Goal: Task Accomplishment & Management: Complete application form

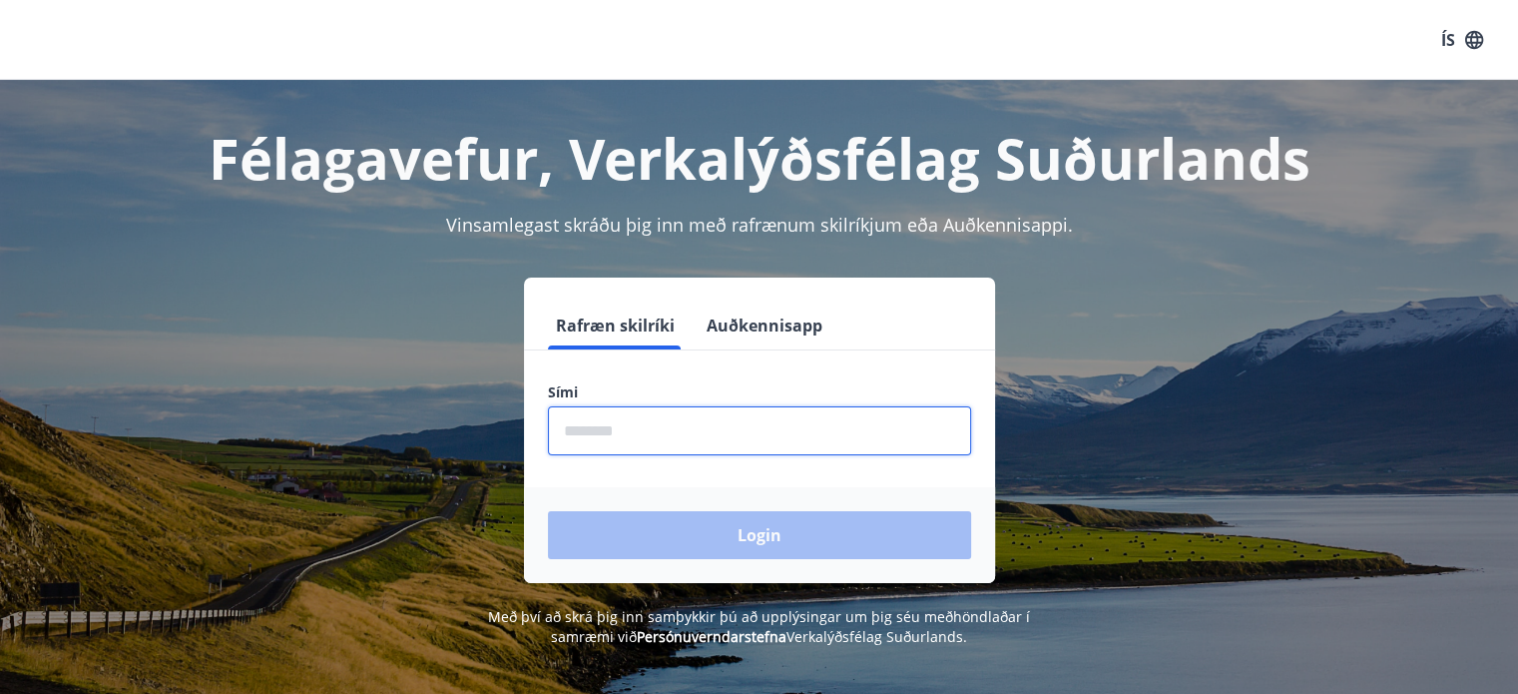
click at [655, 437] on input "phone" at bounding box center [759, 430] width 423 height 49
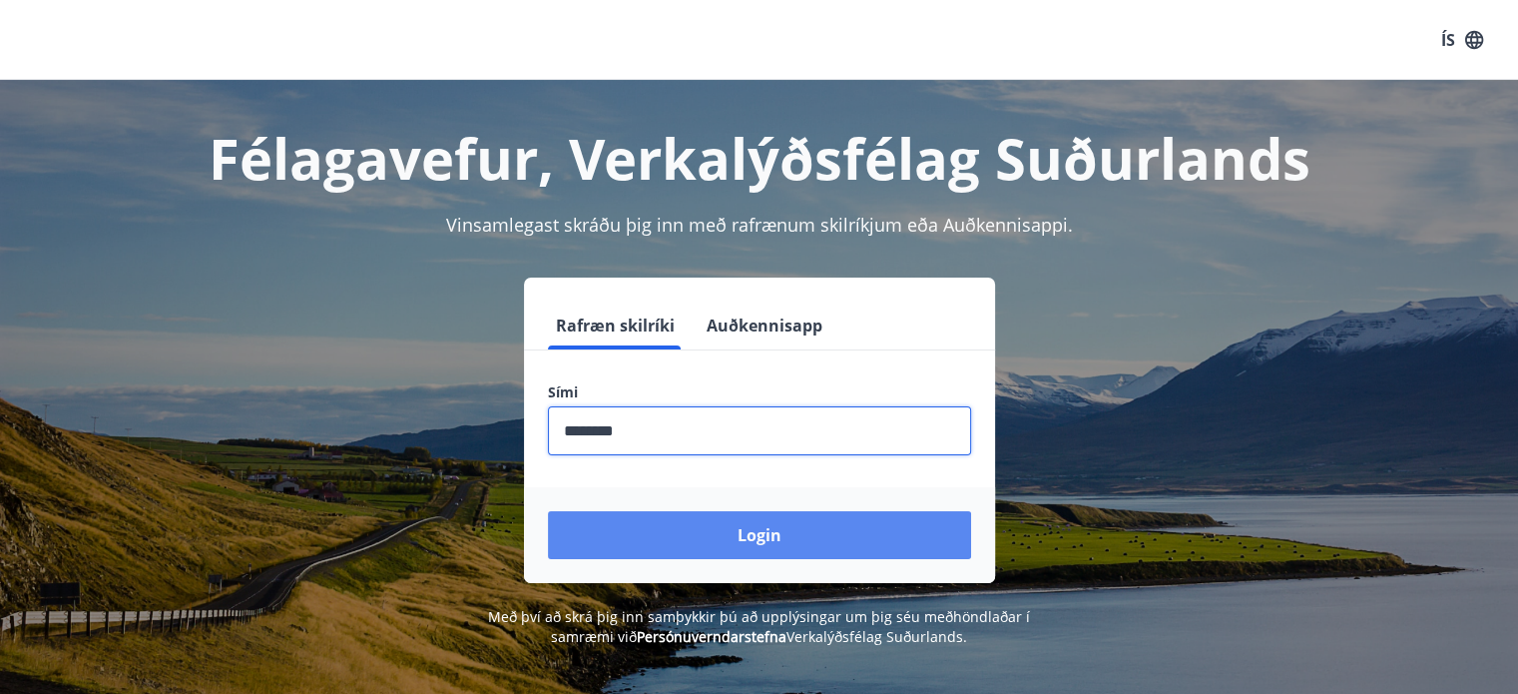
type input "********"
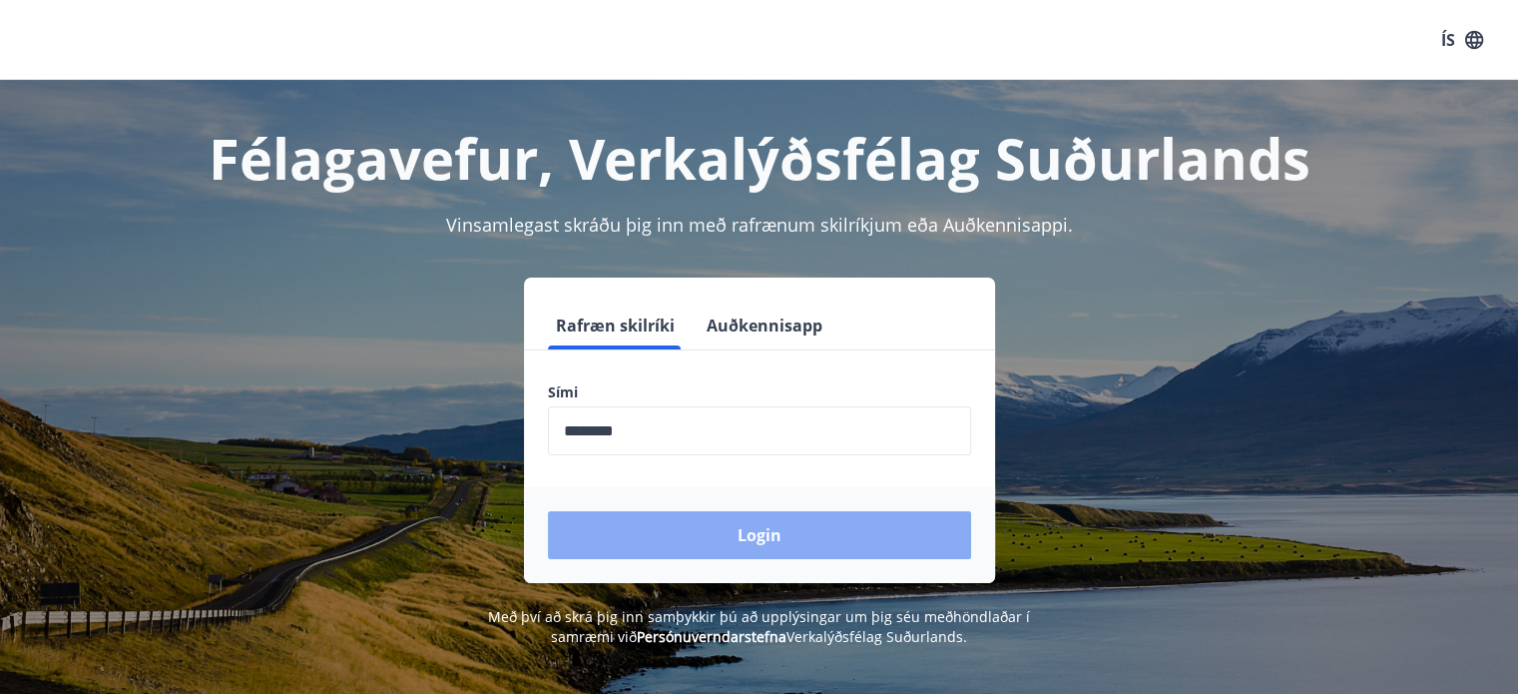
click at [795, 528] on button "Login" at bounding box center [759, 535] width 423 height 48
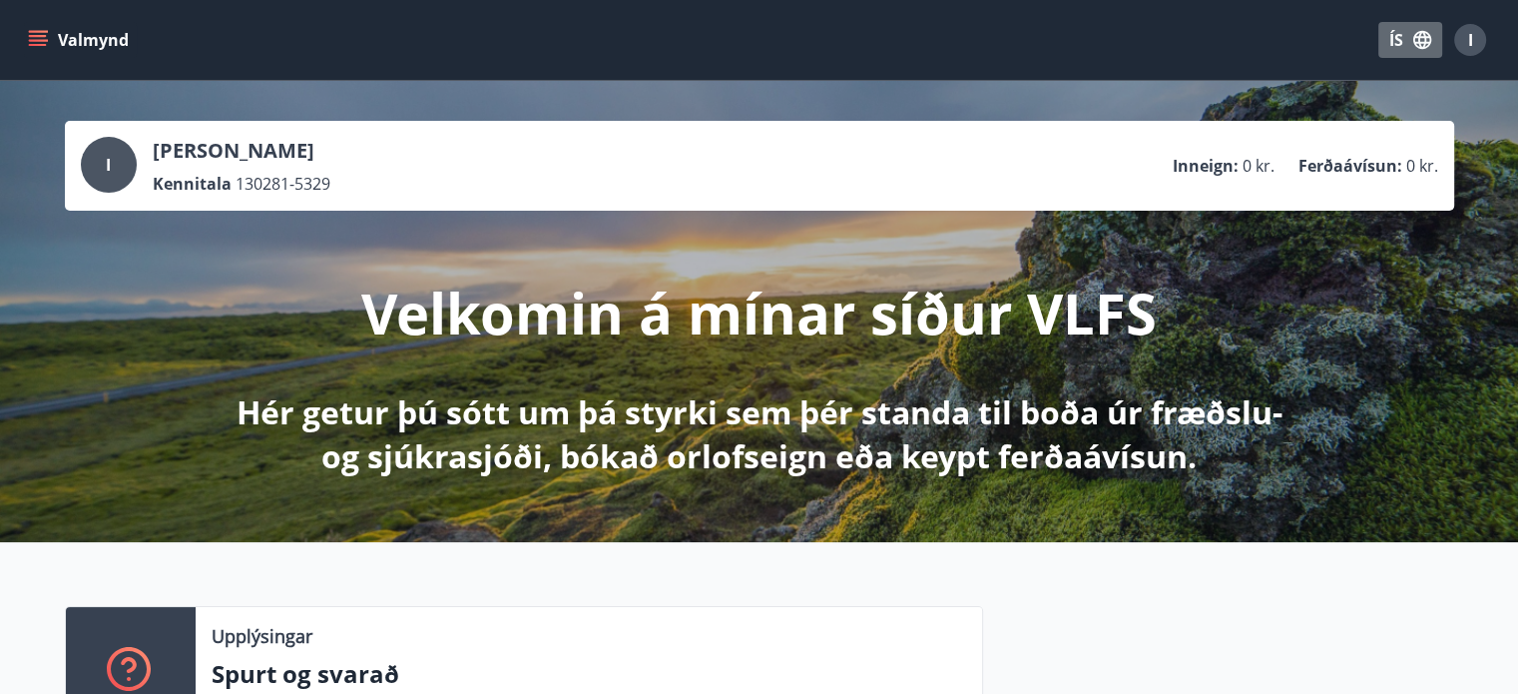
click at [1394, 41] on button "ÍS" at bounding box center [1410, 40] width 64 height 36
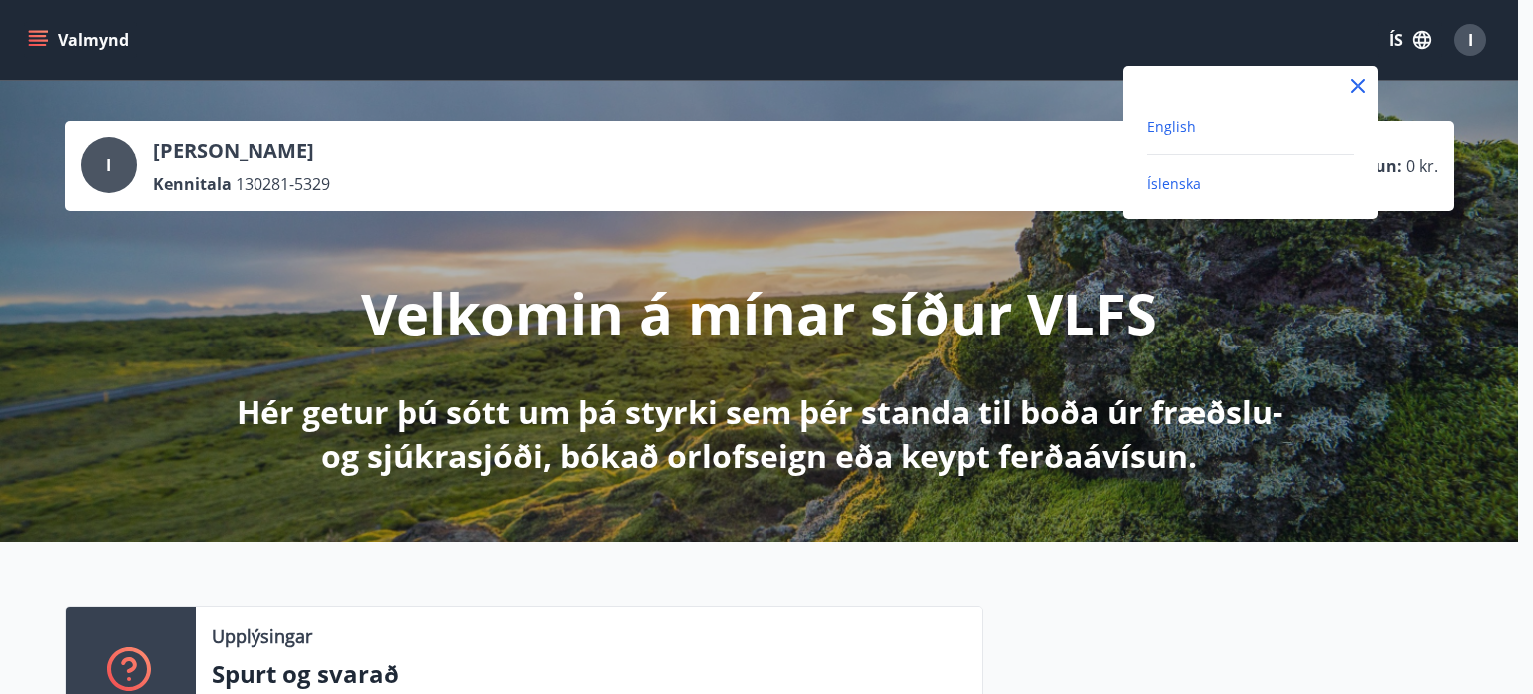
click at [1192, 123] on span "English" at bounding box center [1171, 126] width 49 height 19
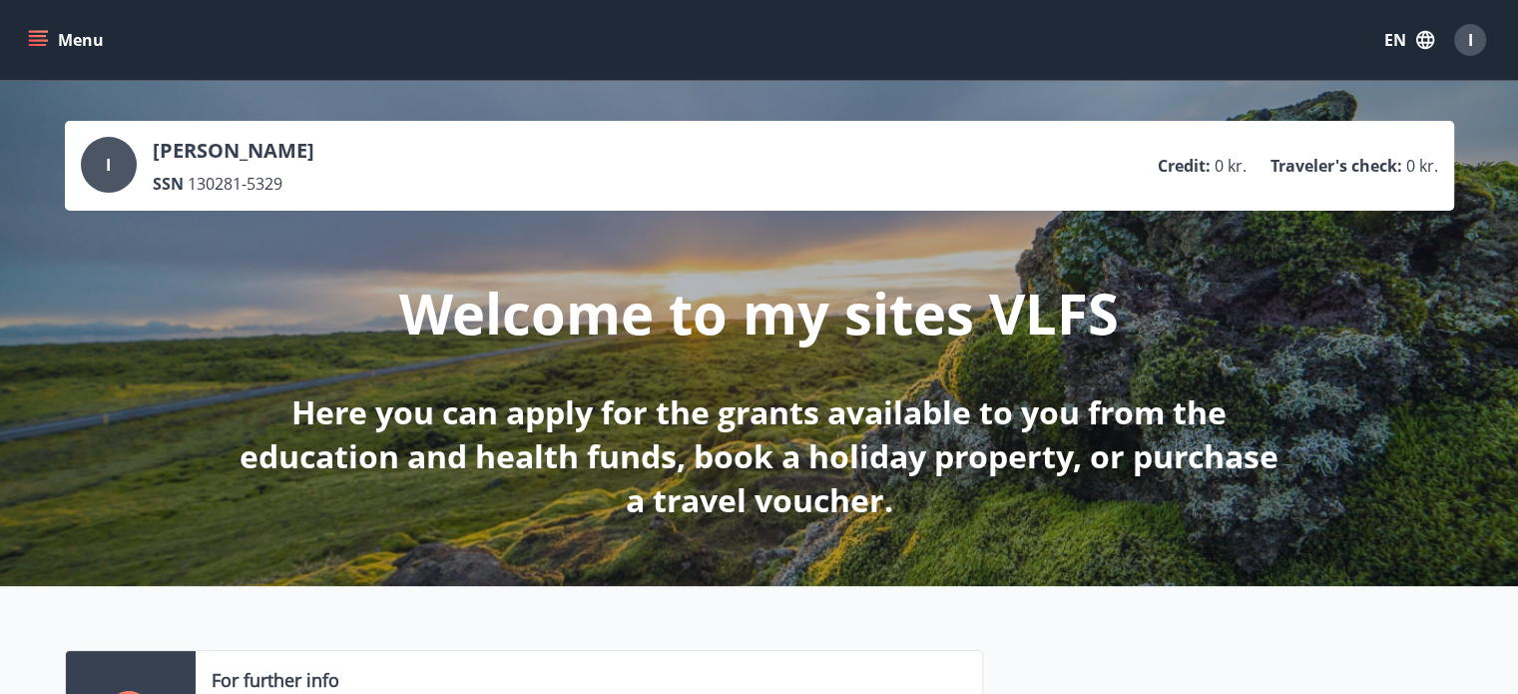
click at [45, 36] on icon "menu" at bounding box center [38, 36] width 18 height 2
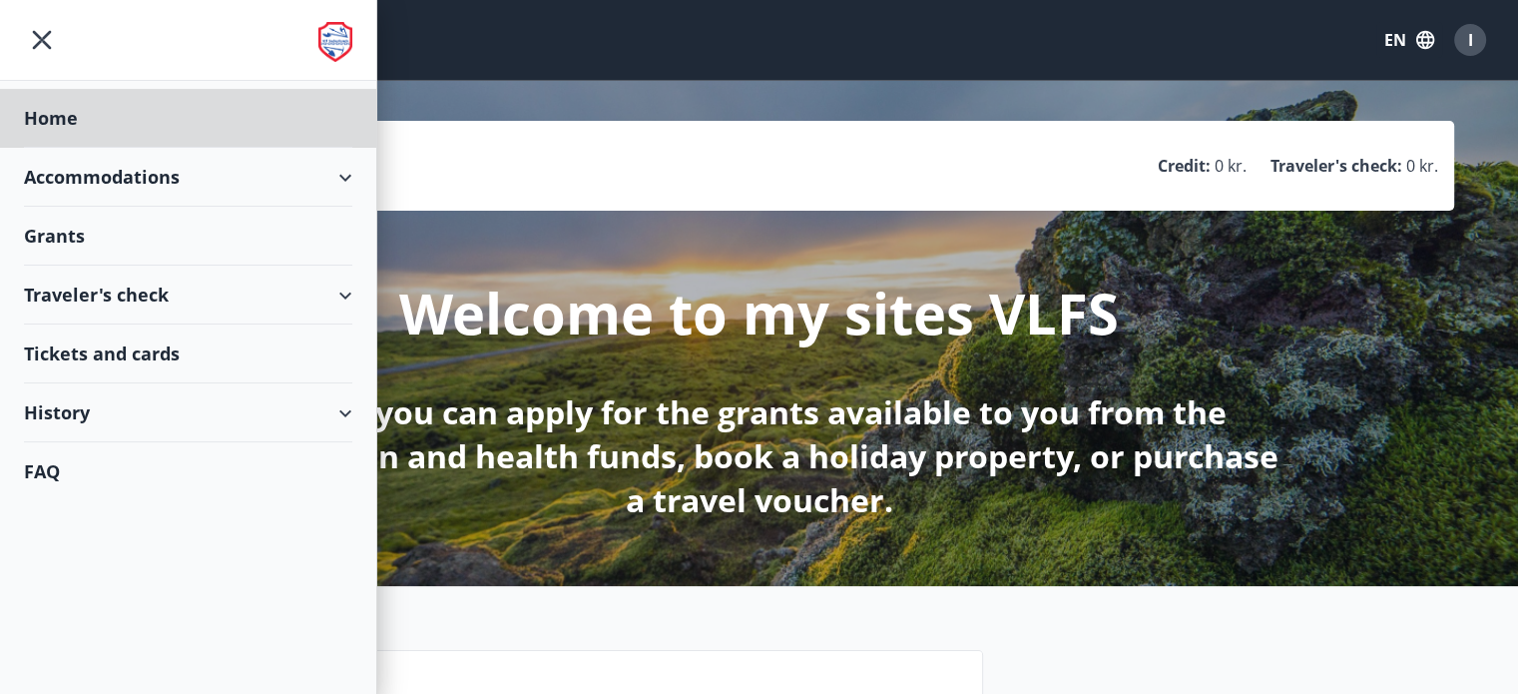
click at [112, 243] on div "Grants" at bounding box center [188, 236] width 328 height 59
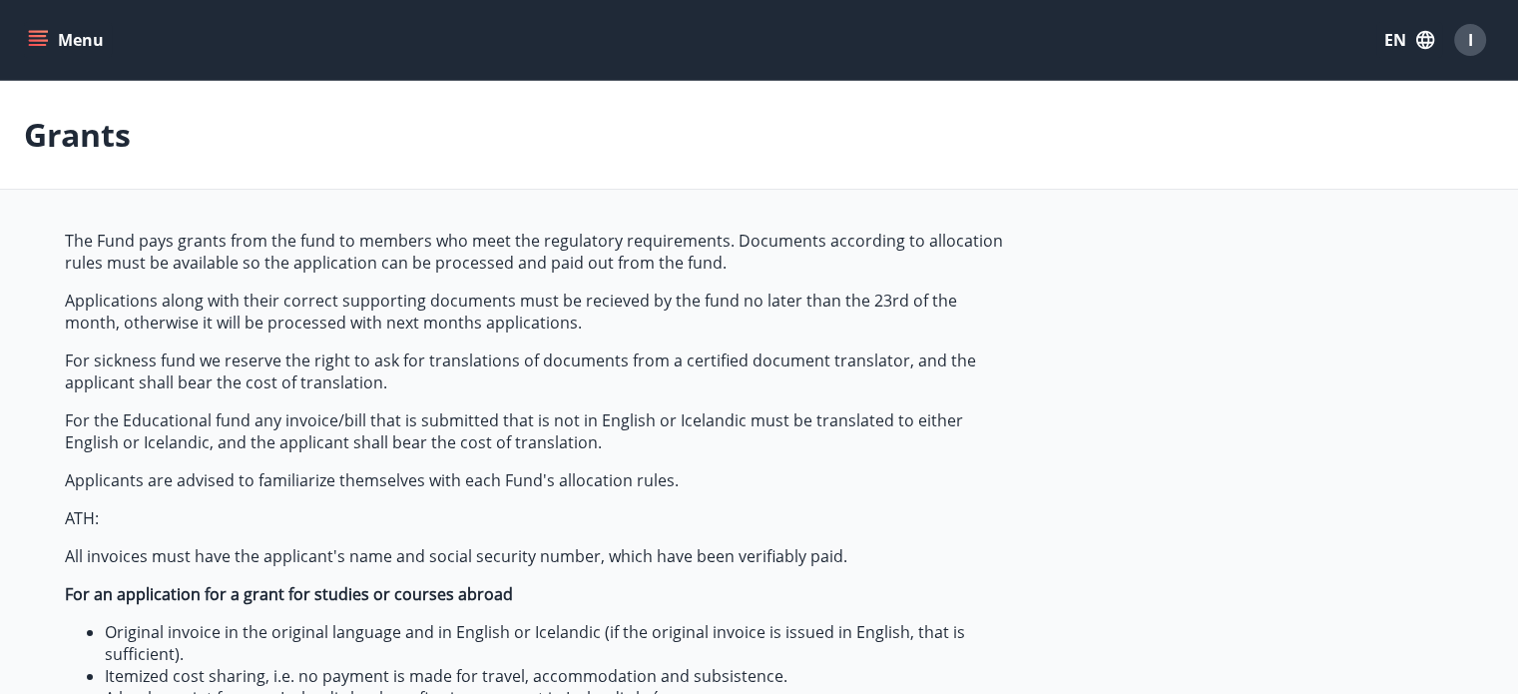
type input "***"
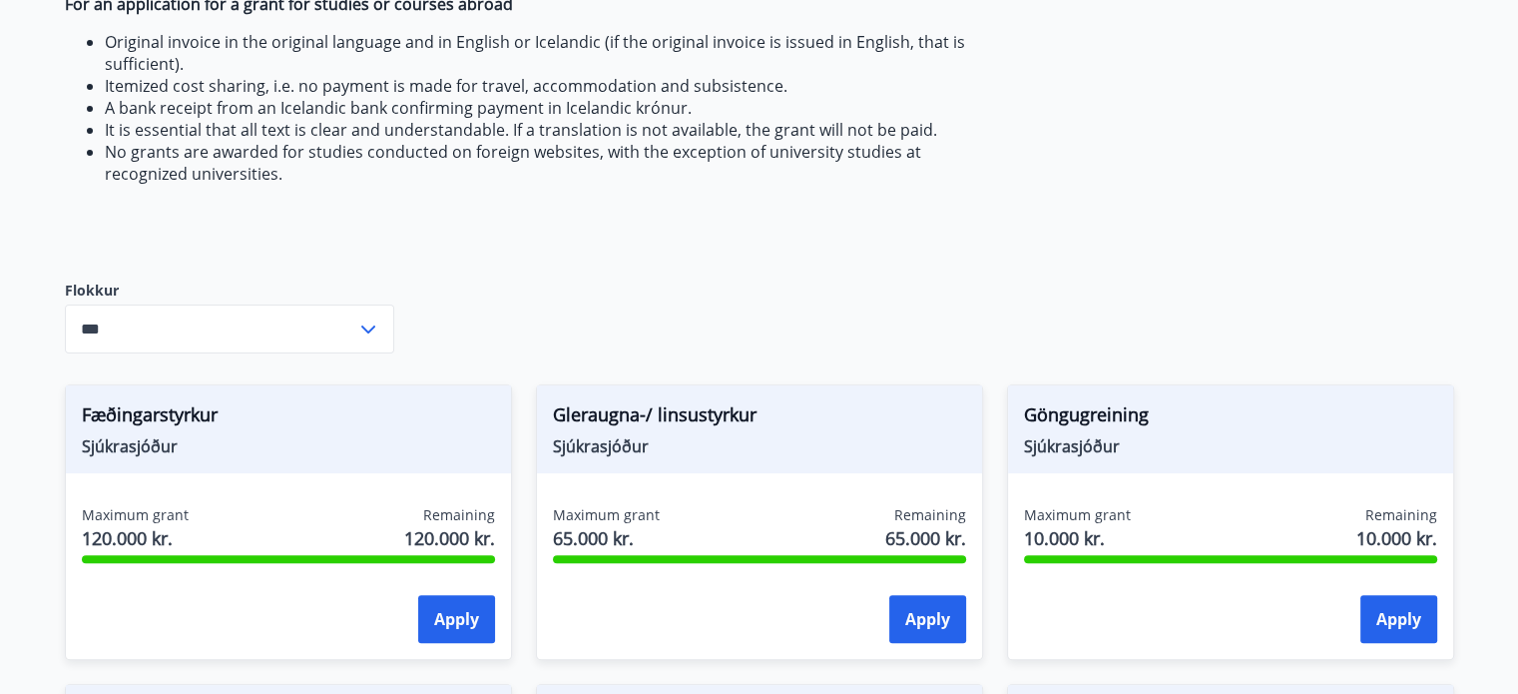
scroll to position [591, 0]
click at [370, 328] on icon at bounding box center [368, 328] width 14 height 8
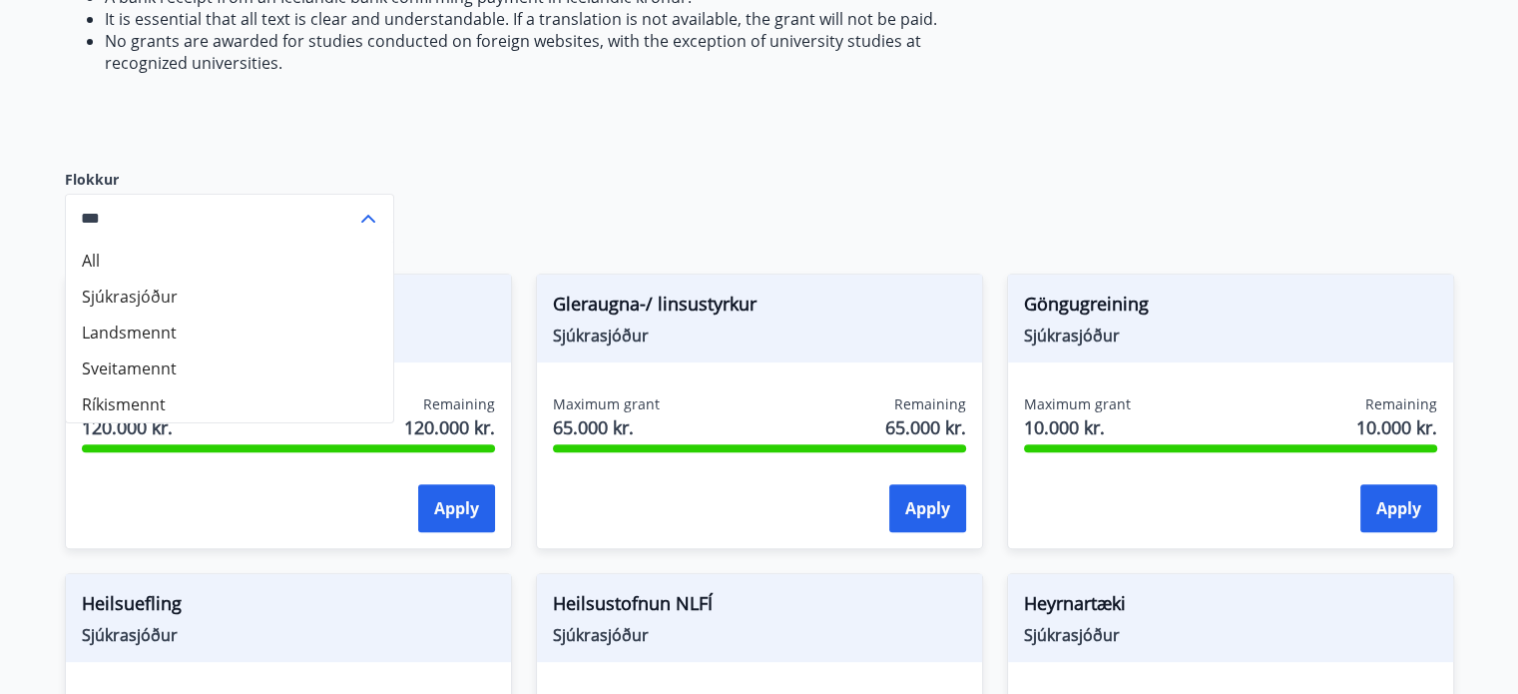
scroll to position [702, 0]
click at [371, 224] on icon at bounding box center [368, 218] width 24 height 24
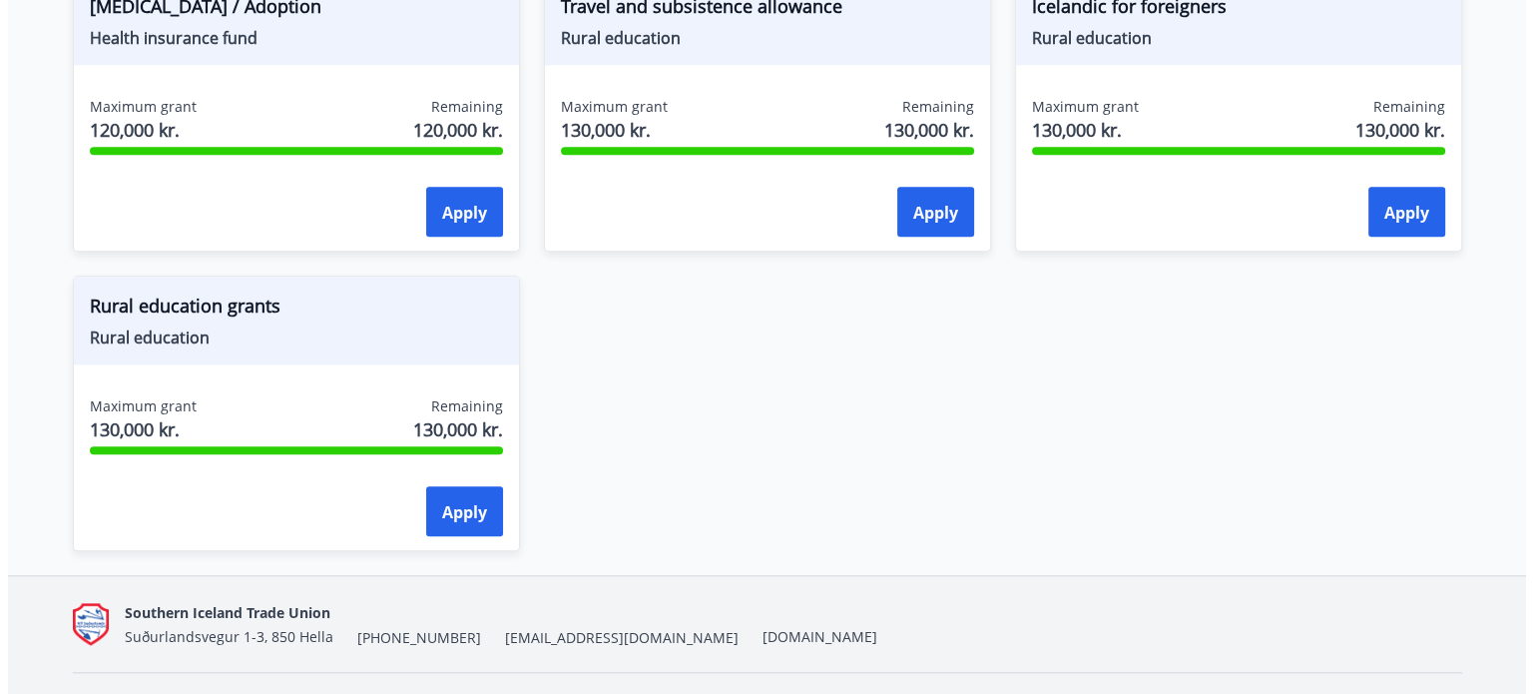
scroll to position [2235, 0]
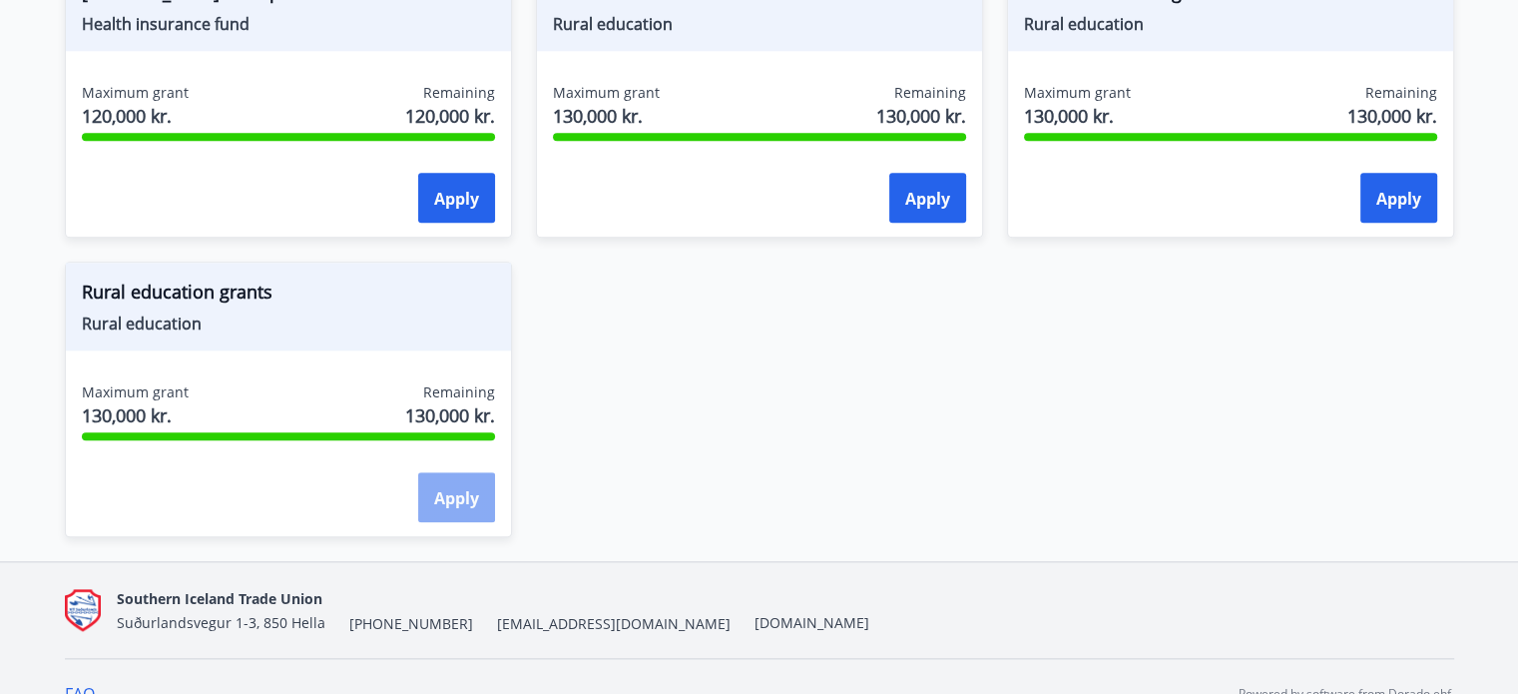
click at [459, 487] on font "Apply" at bounding box center [456, 498] width 45 height 22
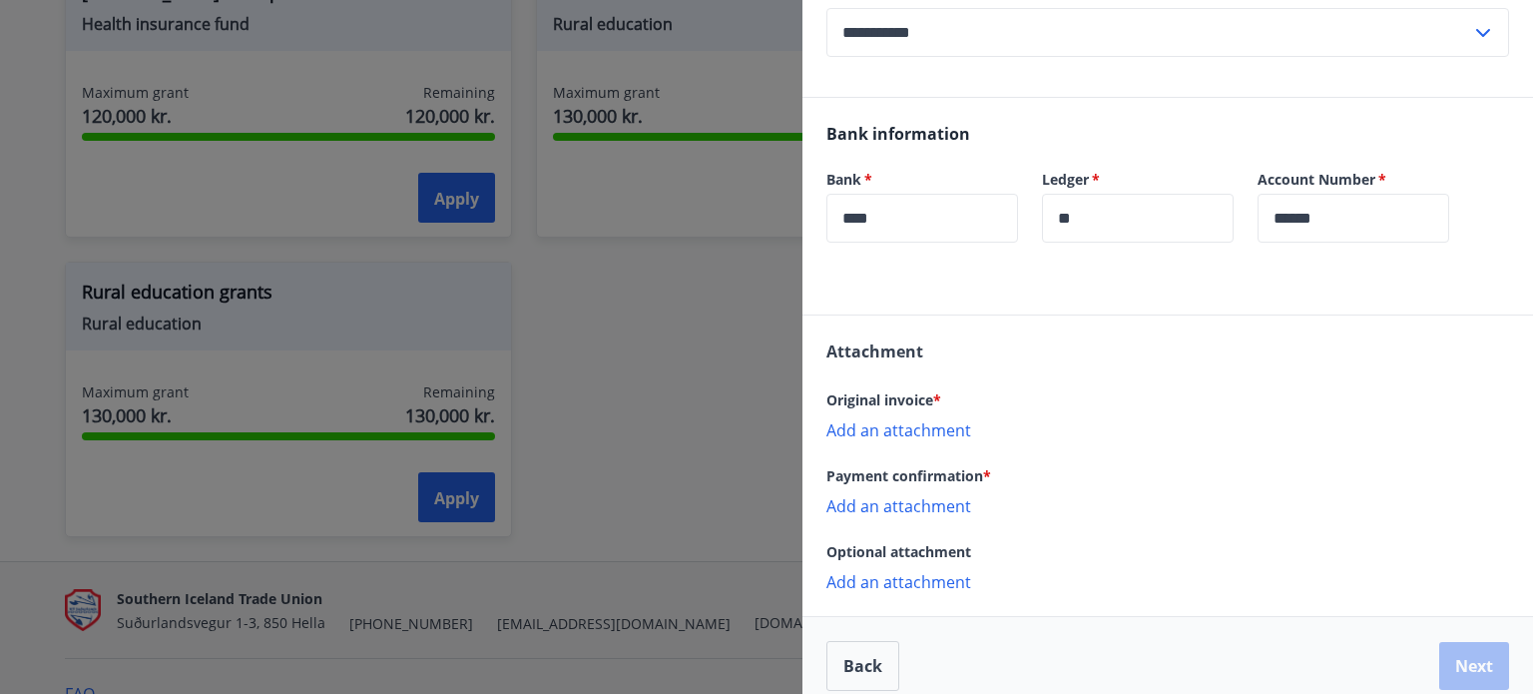
scroll to position [399, 0]
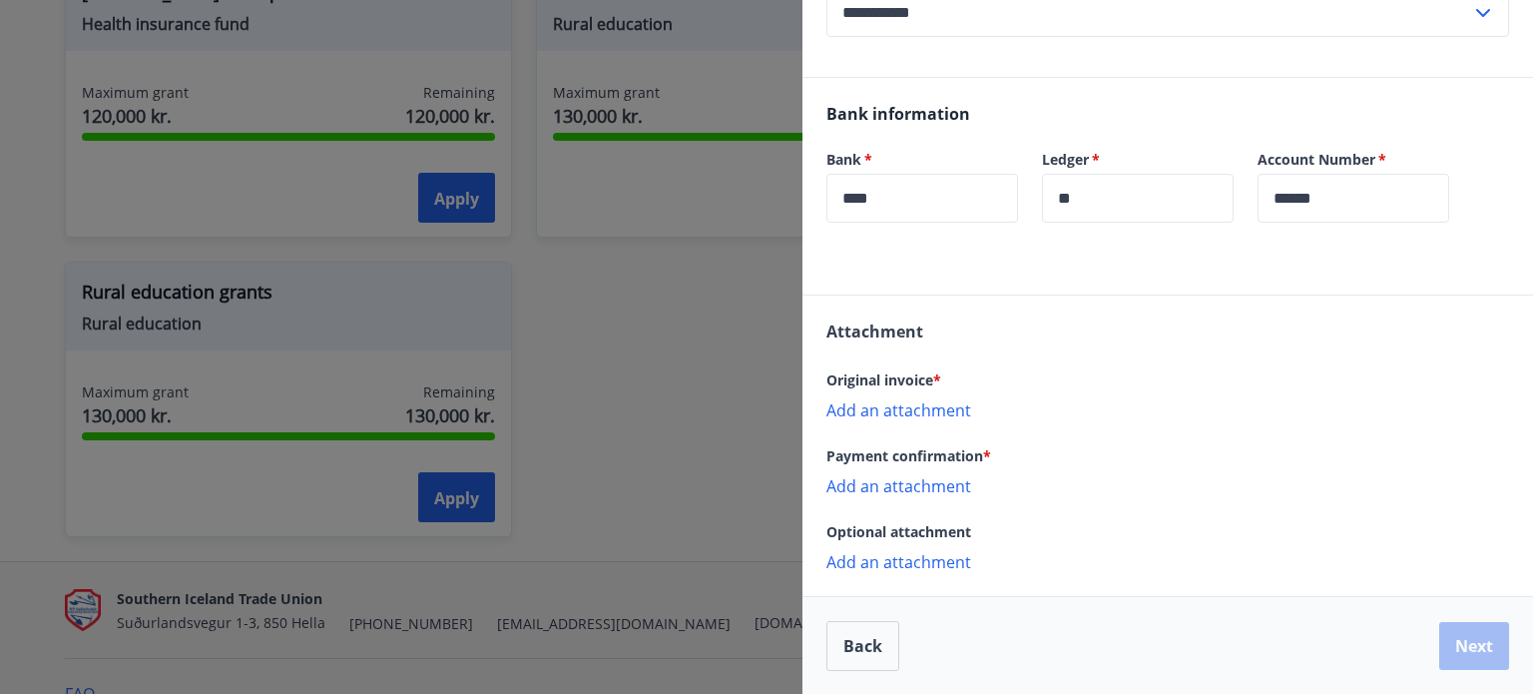
click at [908, 407] on p "Add an attachment" at bounding box center [1167, 409] width 683 height 20
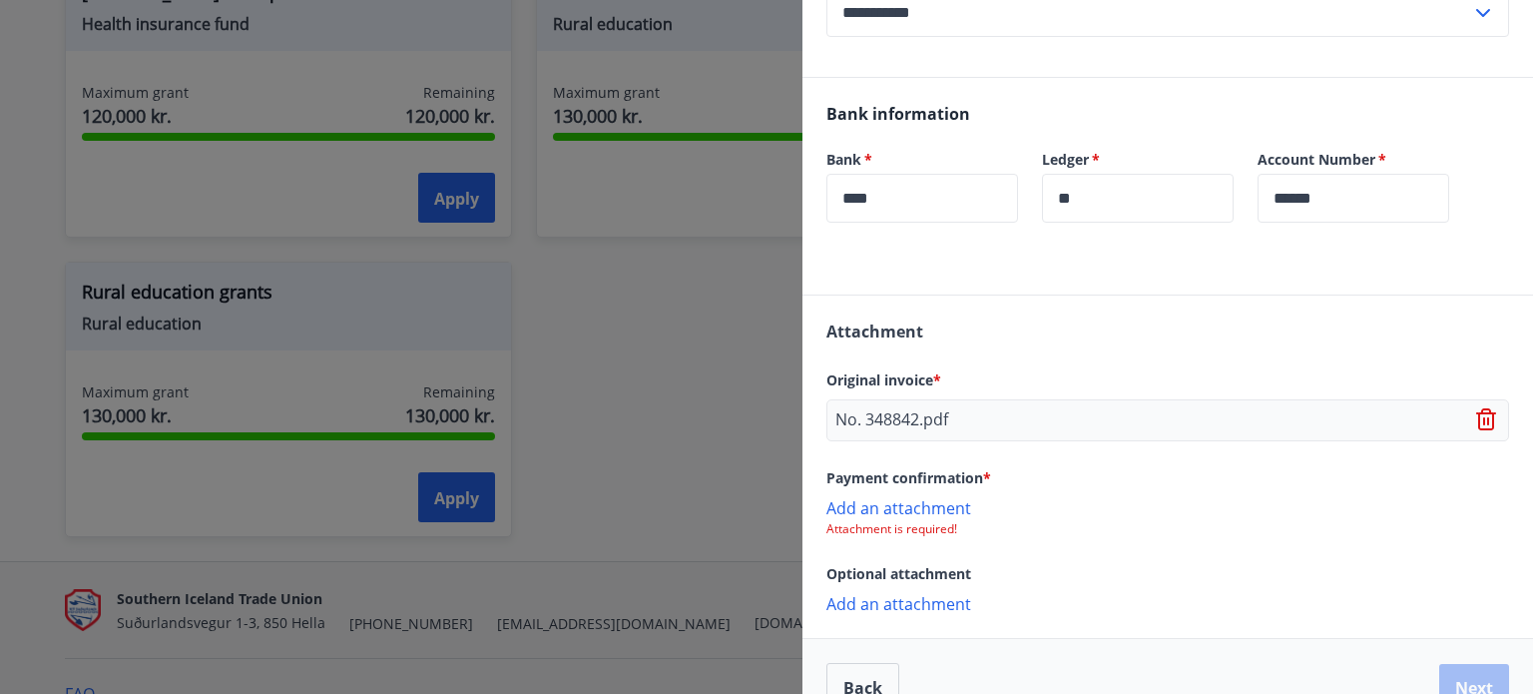
click at [920, 502] on font "Add an attachment" at bounding box center [898, 508] width 145 height 22
click at [1457, 673] on button "Next" at bounding box center [1474, 690] width 70 height 48
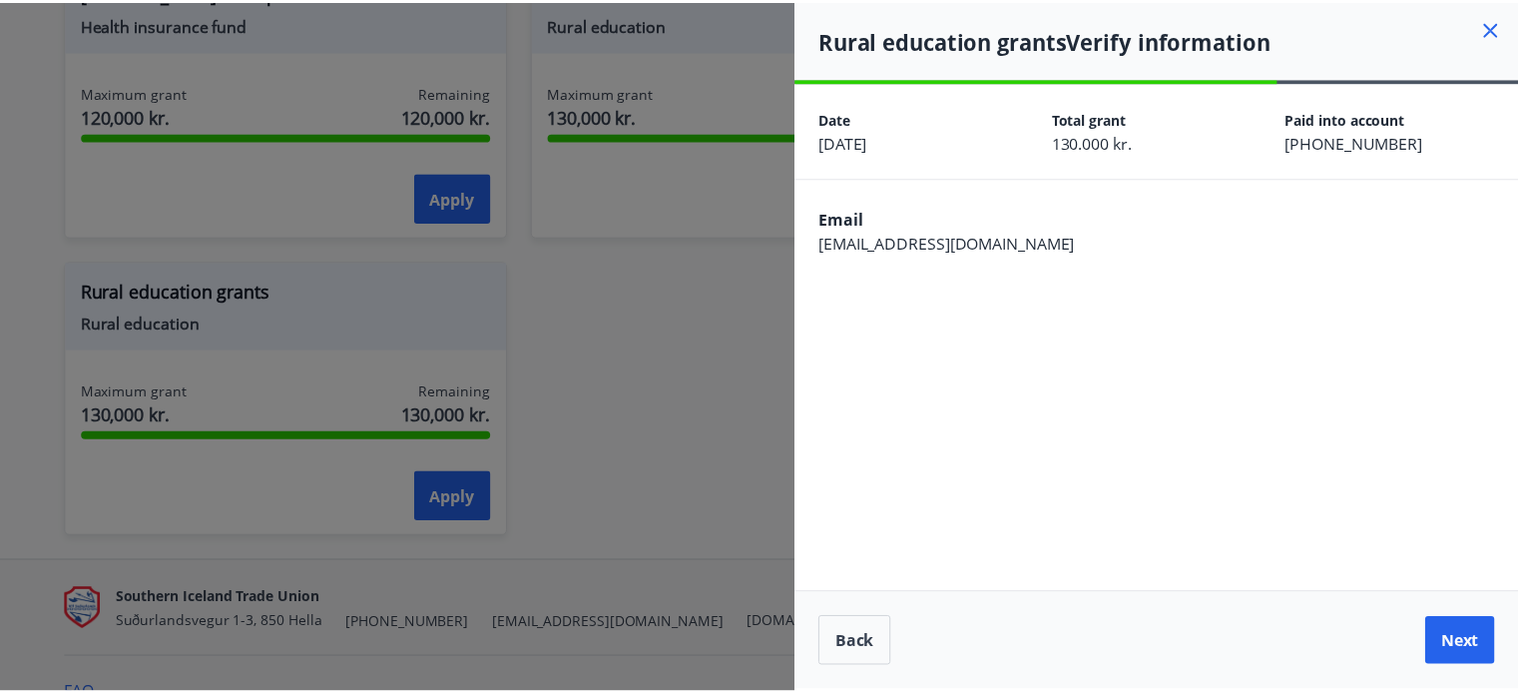
scroll to position [0, 0]
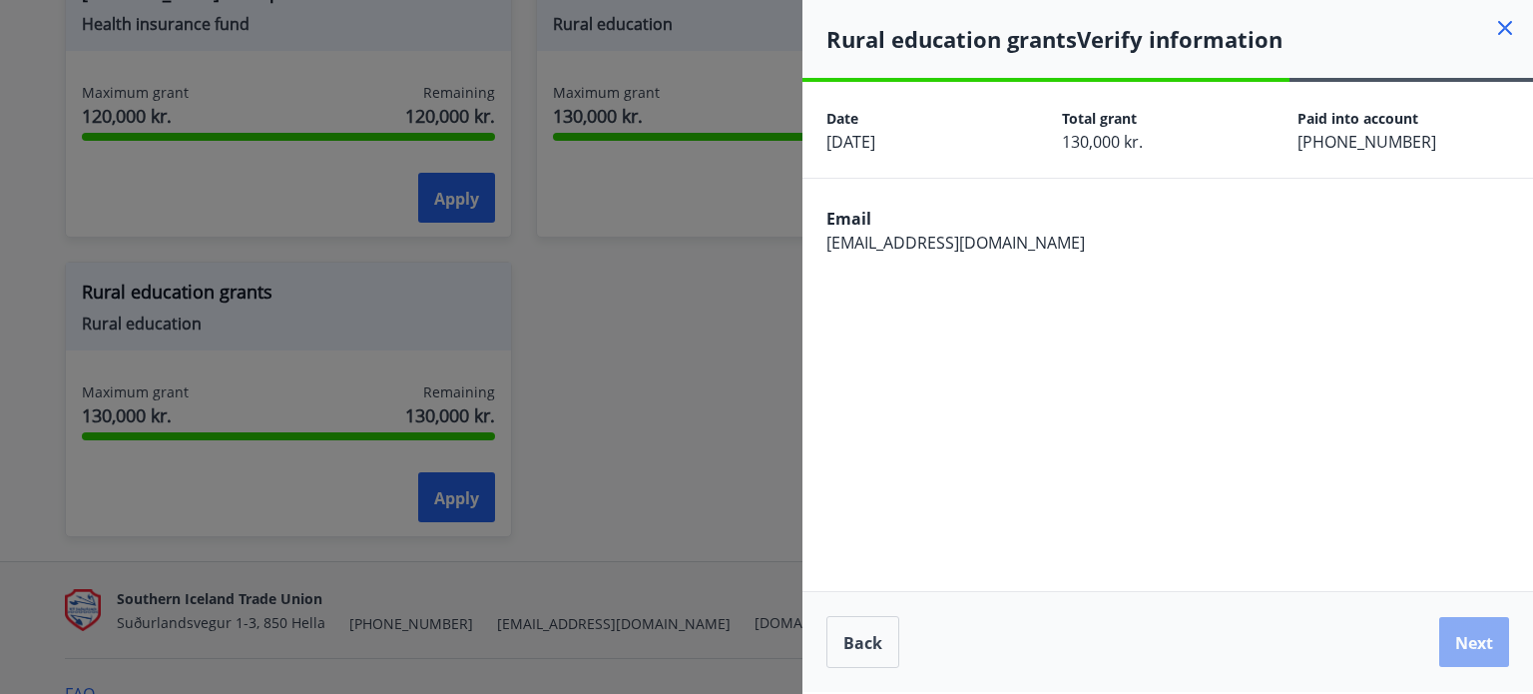
click at [1472, 649] on font "Next" at bounding box center [1474, 643] width 38 height 22
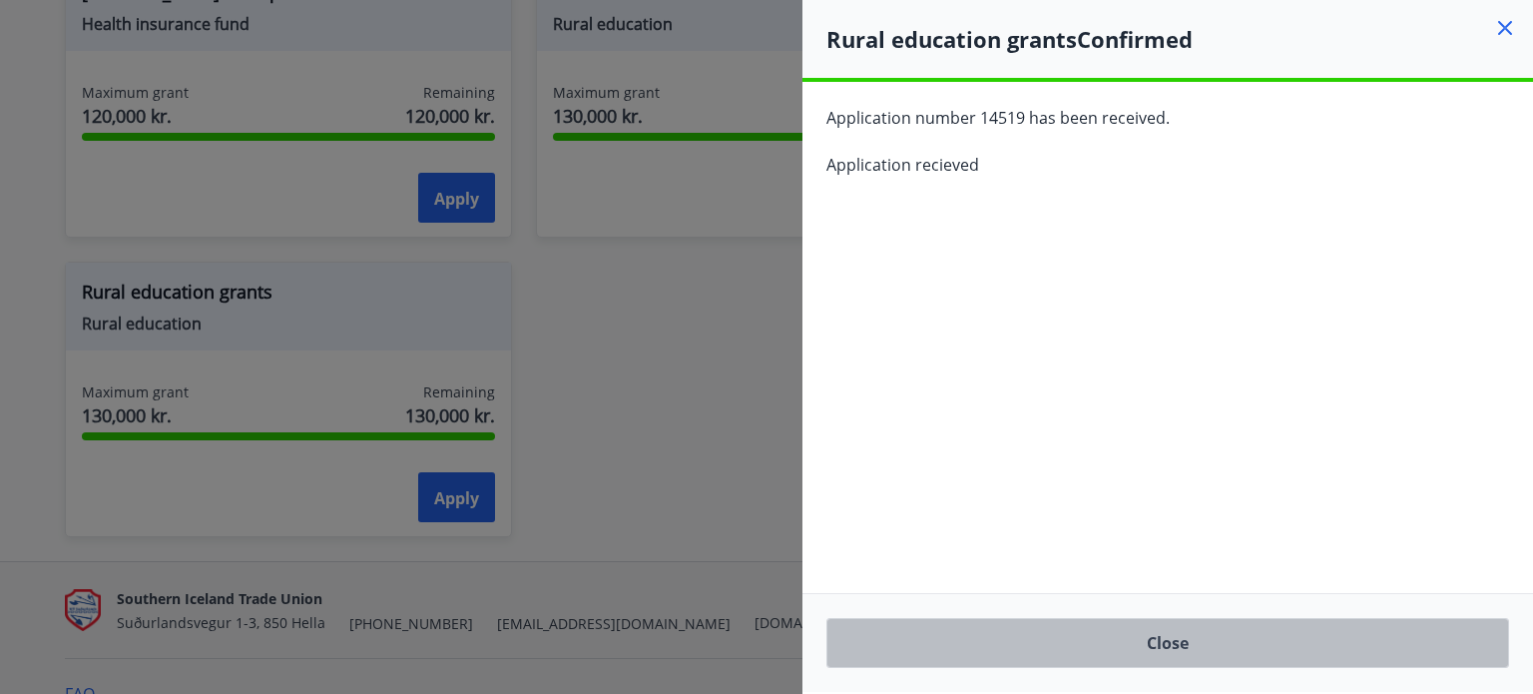
click at [1176, 638] on button "Close" at bounding box center [1167, 643] width 683 height 50
